Goal: Information Seeking & Learning: Learn about a topic

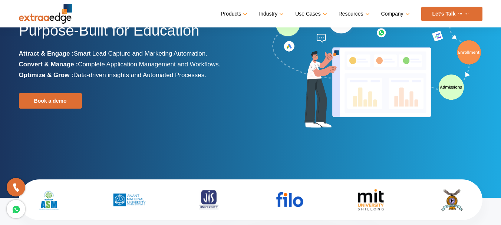
scroll to position [74, 0]
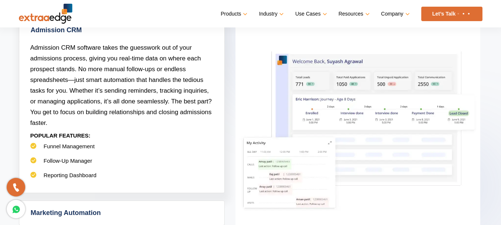
scroll to position [111, 0]
